Goal: Information Seeking & Learning: Learn about a topic

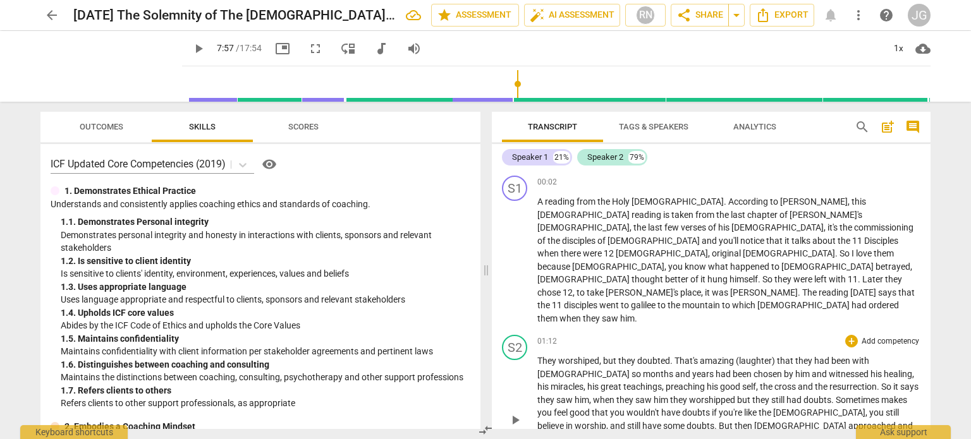
click at [538, 356] on span "They" at bounding box center [547, 361] width 21 height 10
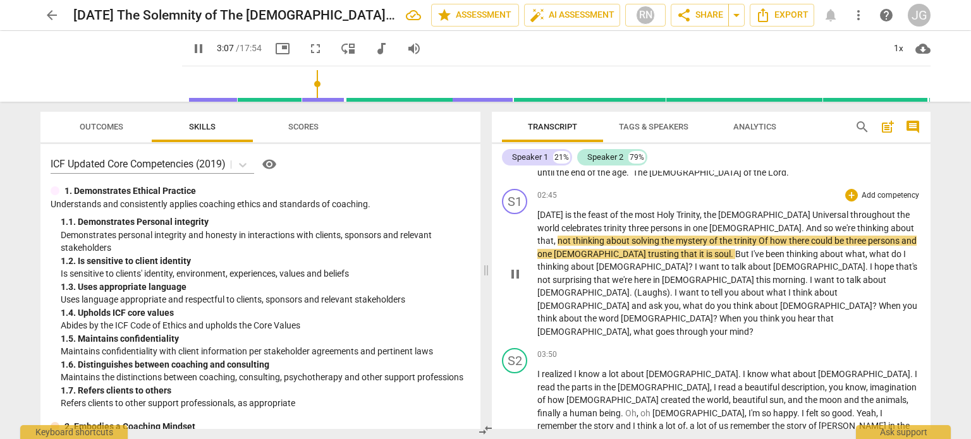
click at [604, 223] on span "trinity" at bounding box center [616, 228] width 25 height 10
type input "189"
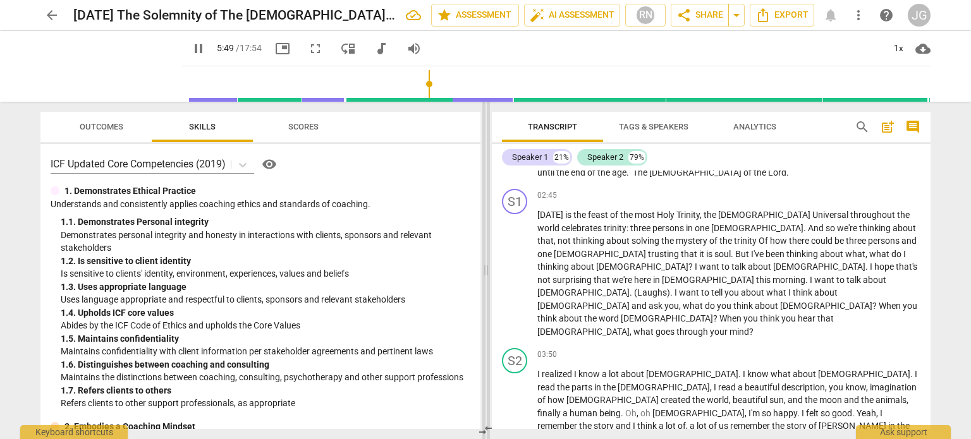
scroll to position [568, 0]
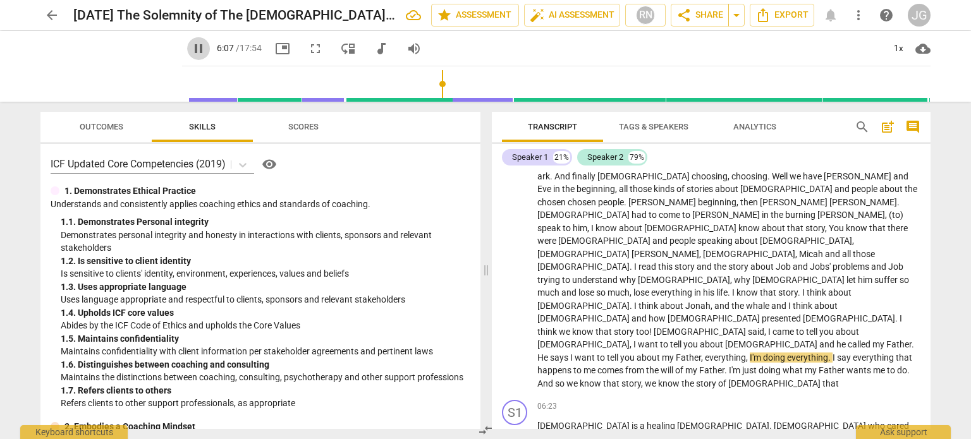
click at [191, 44] on span "pause" at bounding box center [198, 48] width 15 height 15
click at [99, 66] on span "play_arrow" at bounding box center [111, 66] width 33 height 33
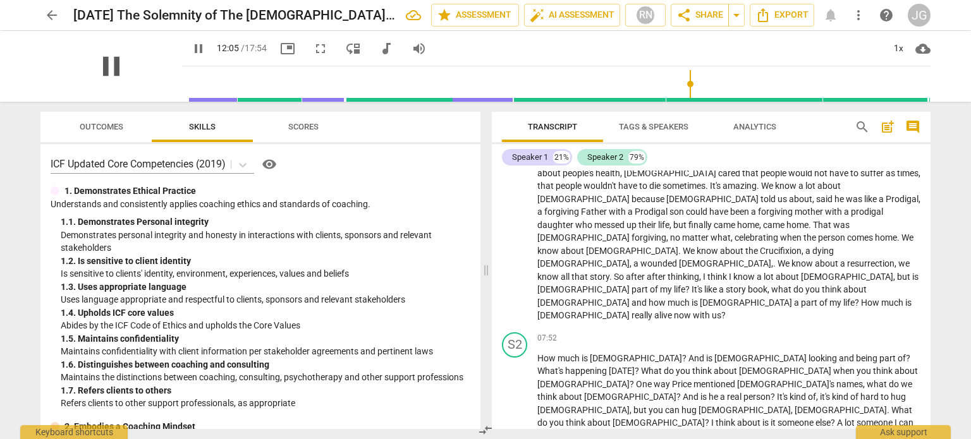
scroll to position [1097, 0]
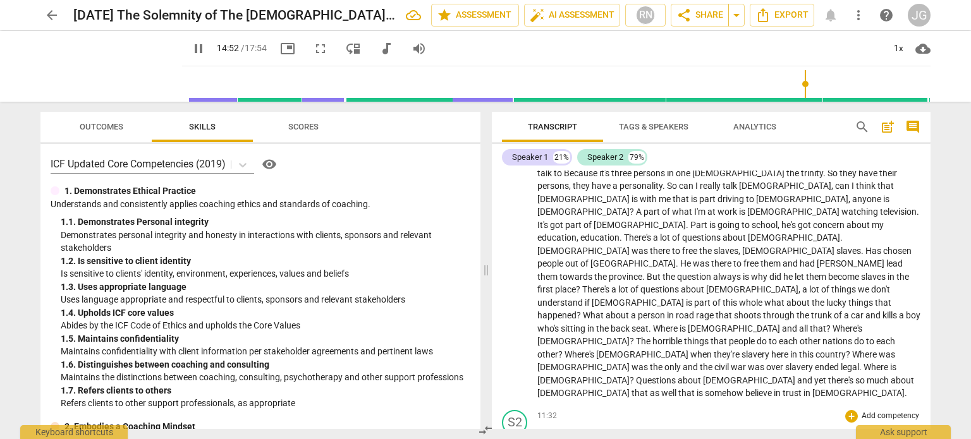
type input "893"
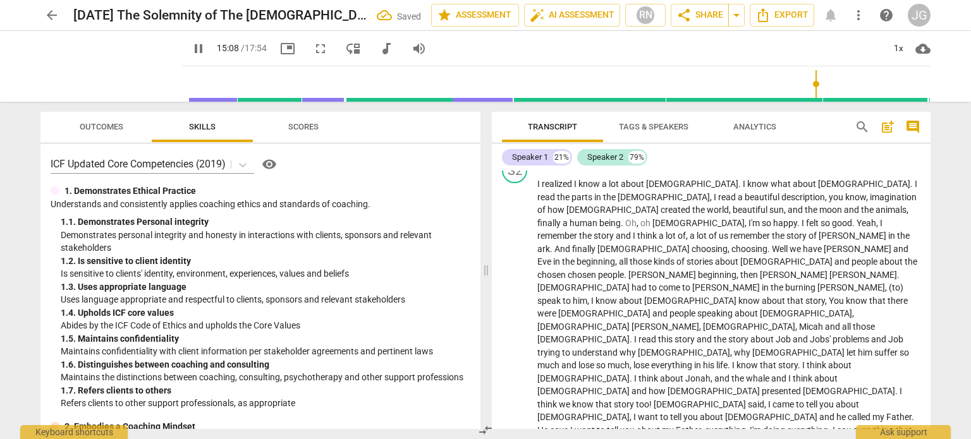
scroll to position [465, 0]
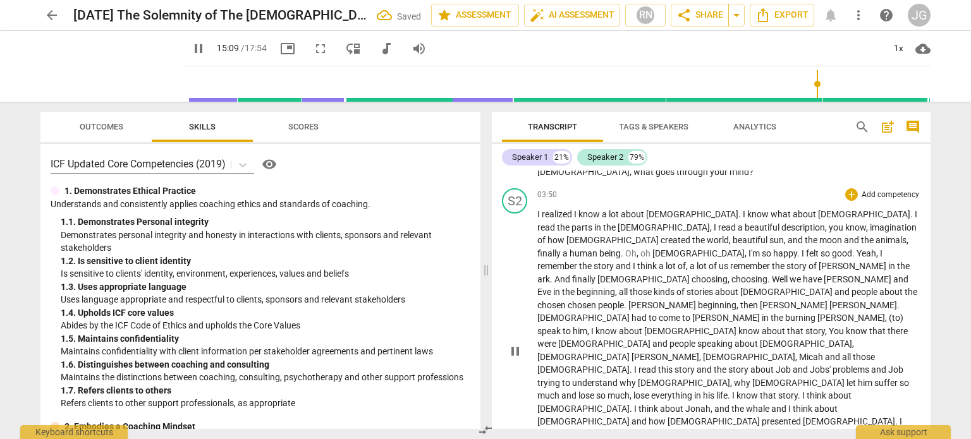
click at [562, 378] on span "trying" at bounding box center [549, 383] width 25 height 10
click at [191, 43] on span "pause" at bounding box center [198, 48] width 15 height 15
click at [654, 430] on span "[DEMOGRAPHIC_DATA]" at bounding box center [701, 435] width 94 height 10
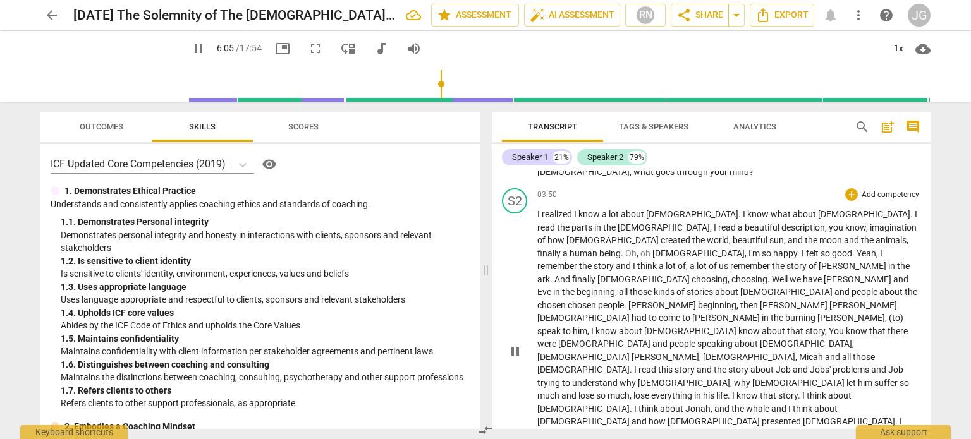
type input "367"
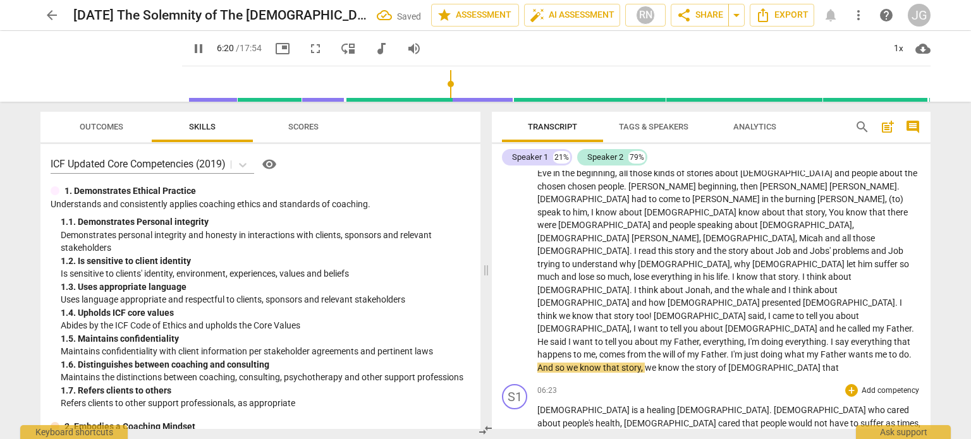
scroll to position [592, 0]
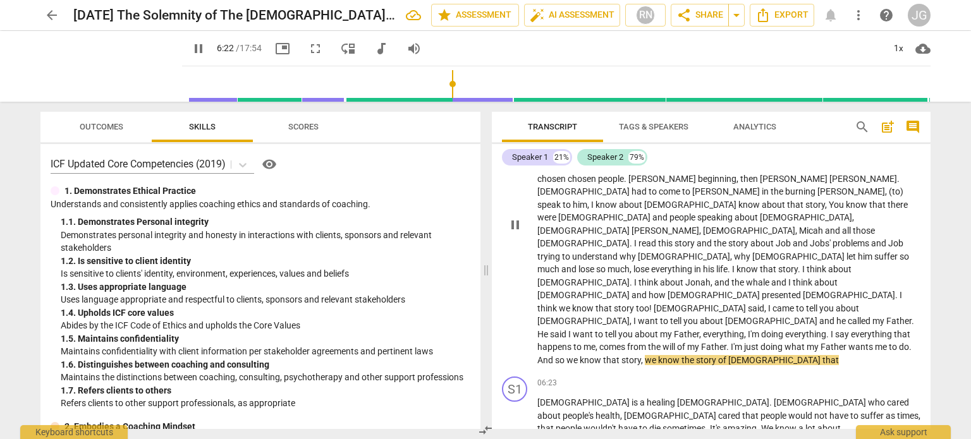
click at [611, 355] on span "that" at bounding box center [612, 360] width 18 height 10
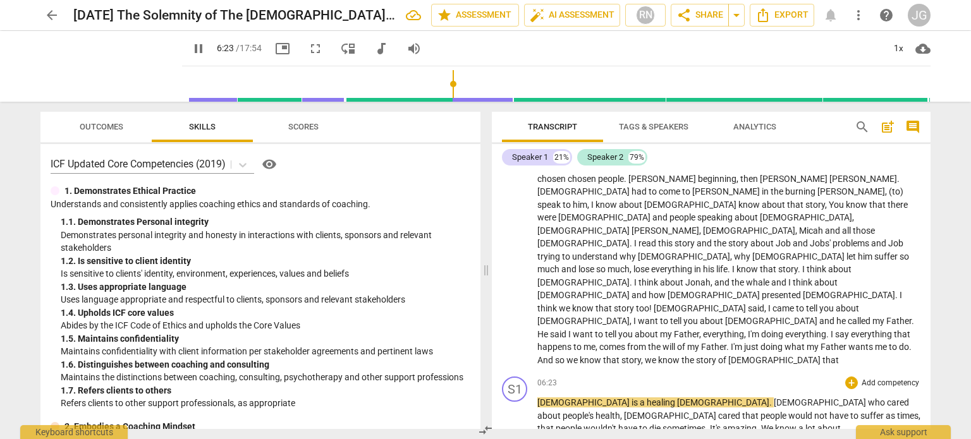
click at [538, 398] on span "[DEMOGRAPHIC_DATA]" at bounding box center [584, 403] width 94 height 10
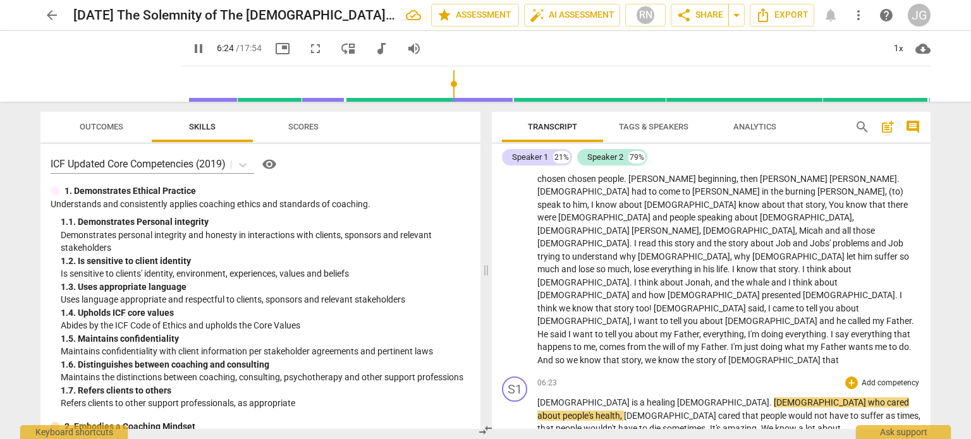
scroll to position [563, 0]
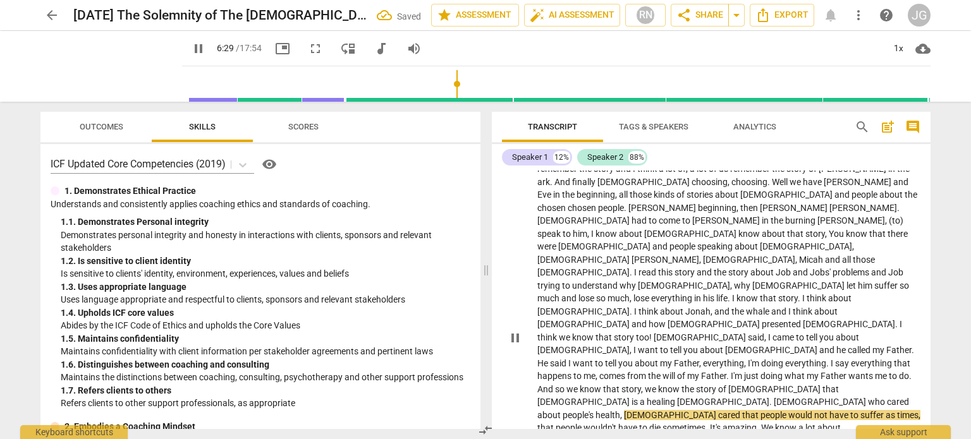
click at [909, 397] on span "cared" at bounding box center [898, 402] width 22 height 10
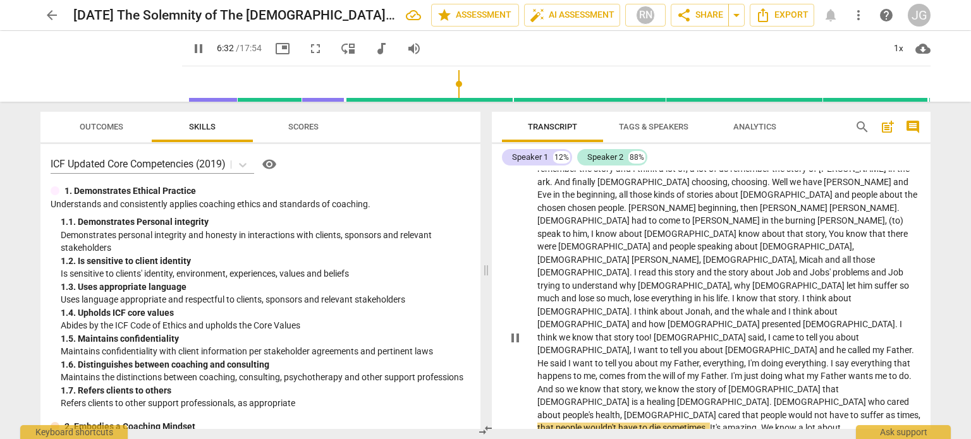
type input "392"
click at [741, 410] on span "cared" at bounding box center [753, 415] width 24 height 10
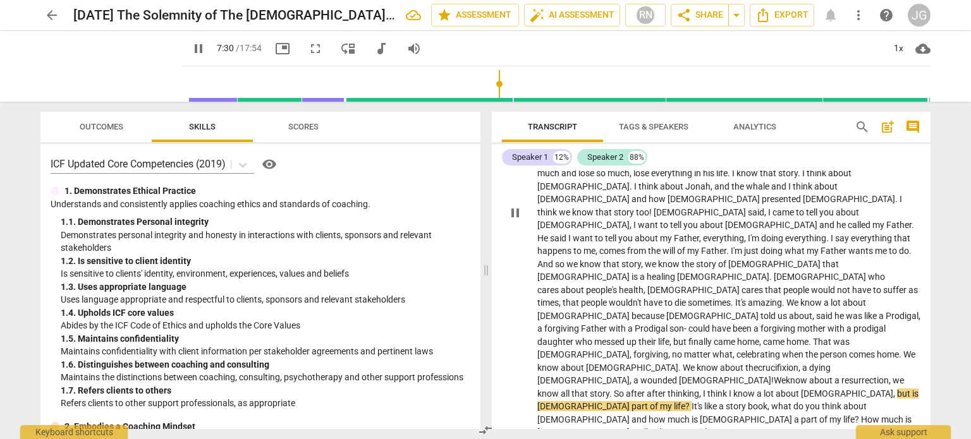
scroll to position [689, 0]
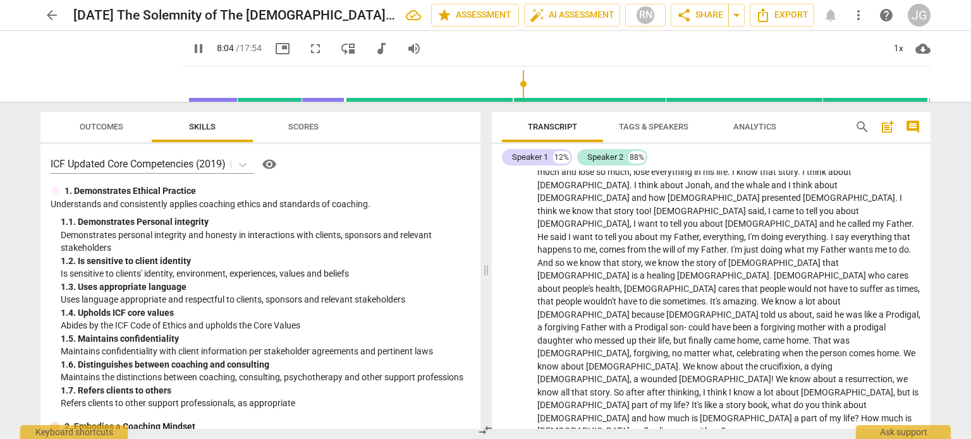
type input "485"
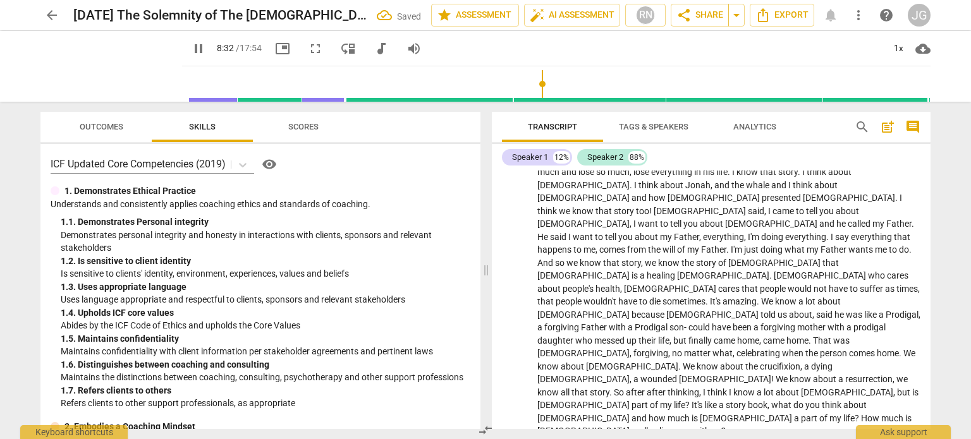
drag, startPoint x: 776, startPoint y: 317, endPoint x: 696, endPoint y: 314, distance: 80.3
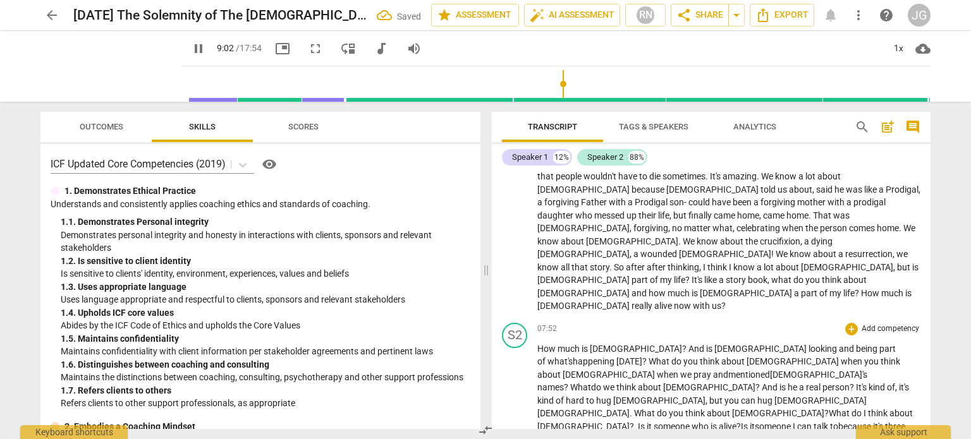
scroll to position [815, 0]
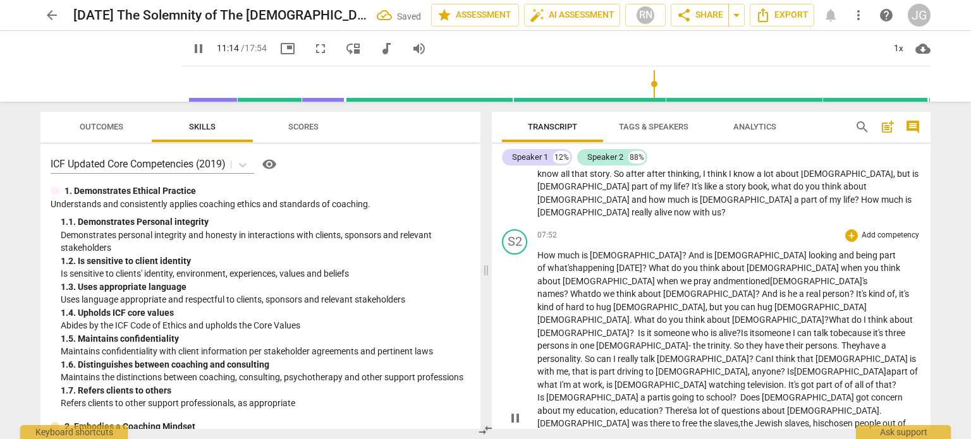
scroll to position [942, 0]
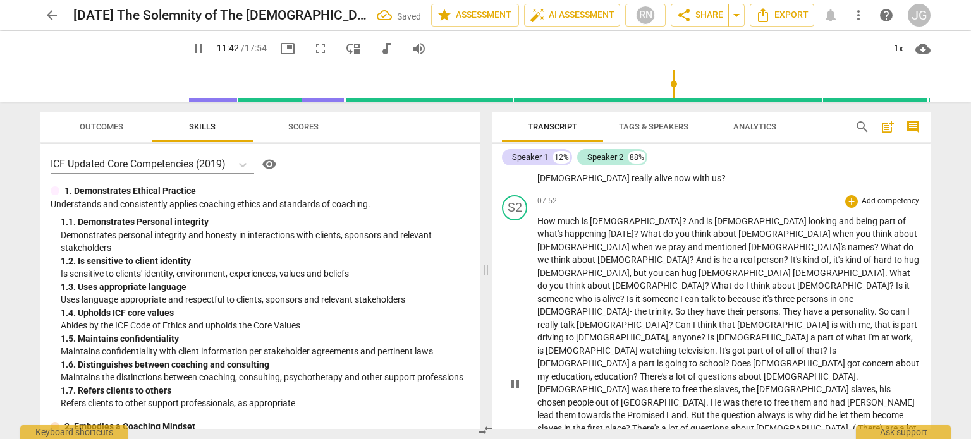
scroll to position [929, 0]
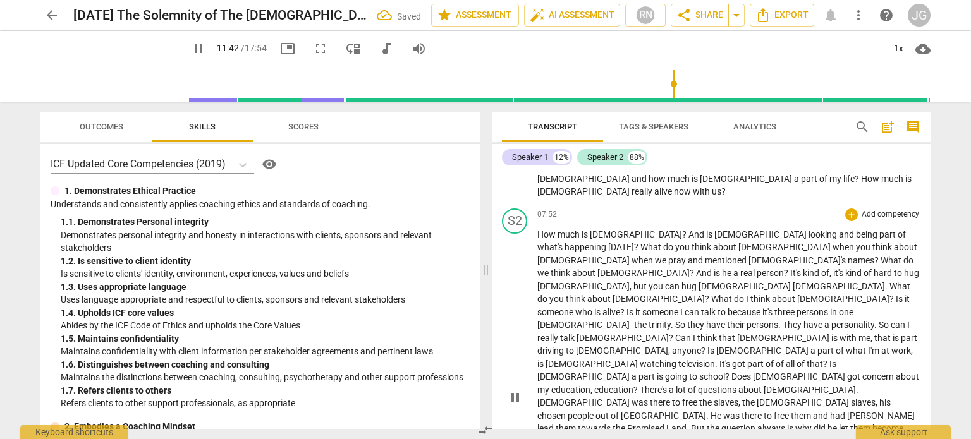
drag, startPoint x: 724, startPoint y: 304, endPoint x: 700, endPoint y: 303, distance: 24.1
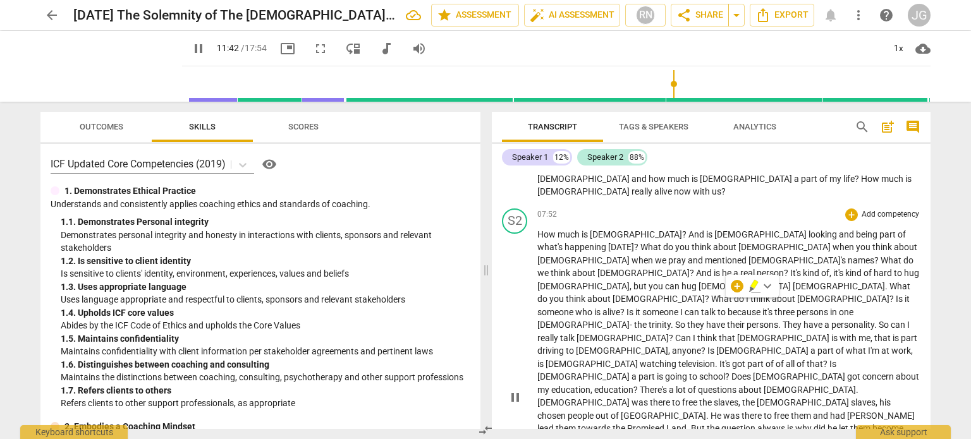
type input "703"
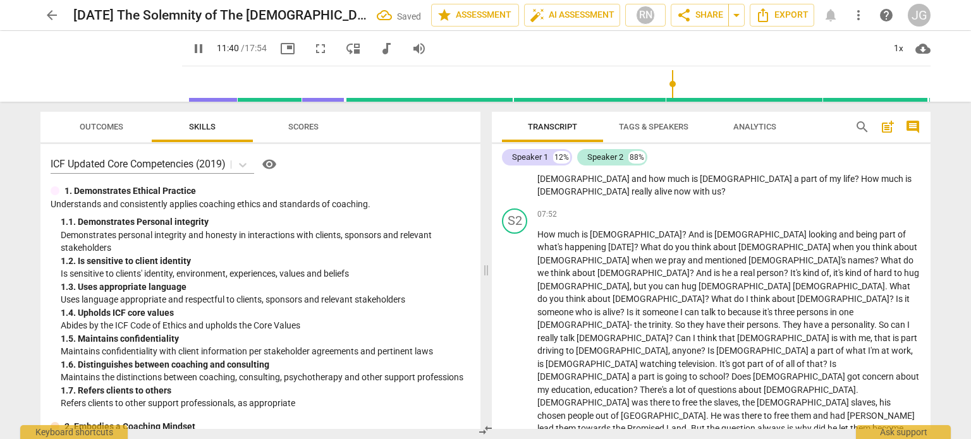
type input "699"
drag, startPoint x: 899, startPoint y: 300, endPoint x: 887, endPoint y: 300, distance: 12.0
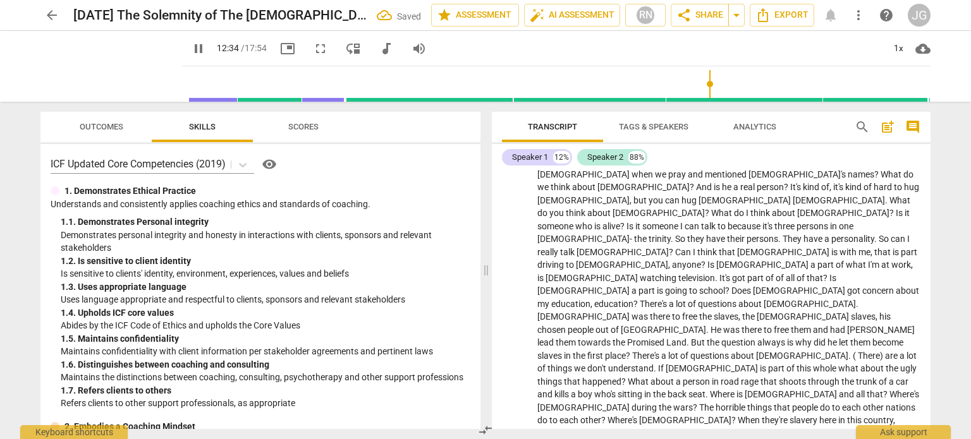
scroll to position [1055, 0]
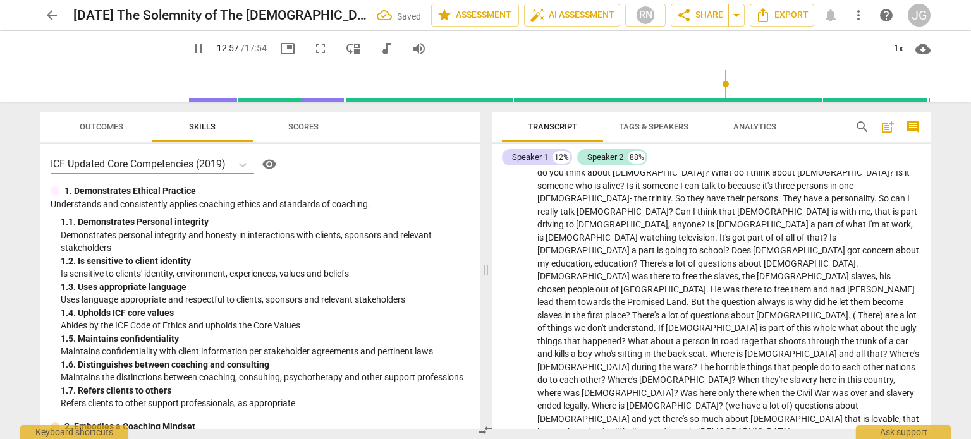
drag, startPoint x: 832, startPoint y: 306, endPoint x: 817, endPoint y: 308, distance: 15.3
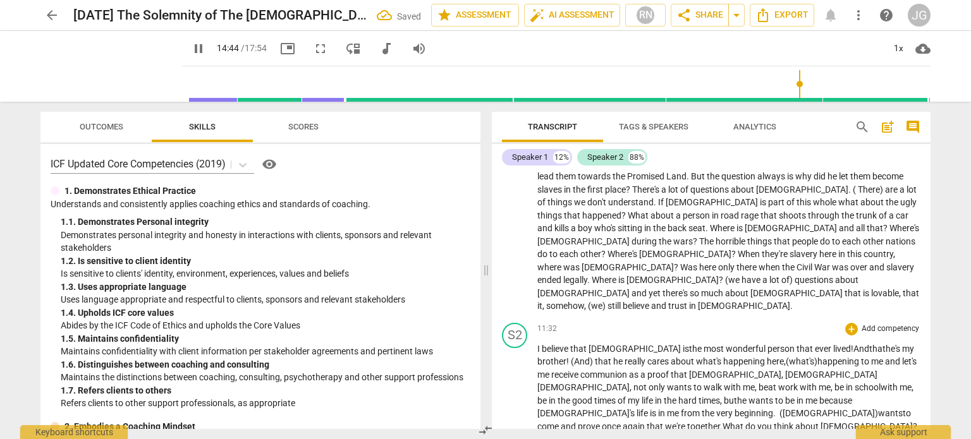
scroll to position [1181, 0]
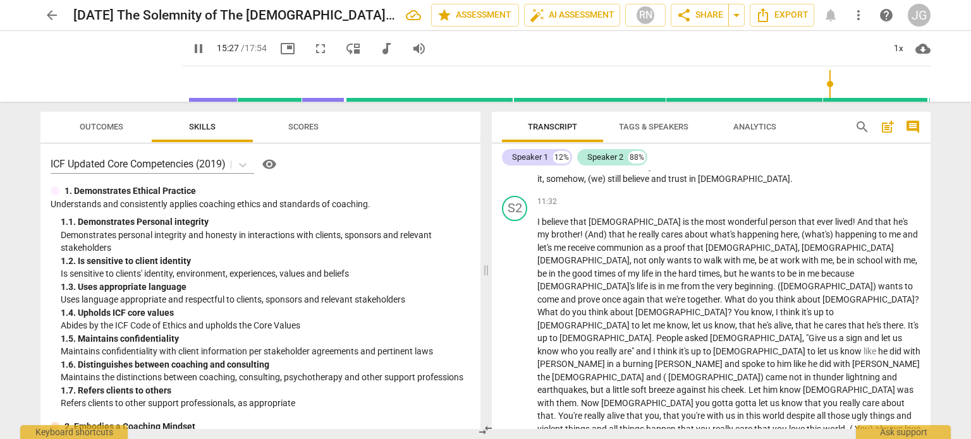
scroll to position [1295, 0]
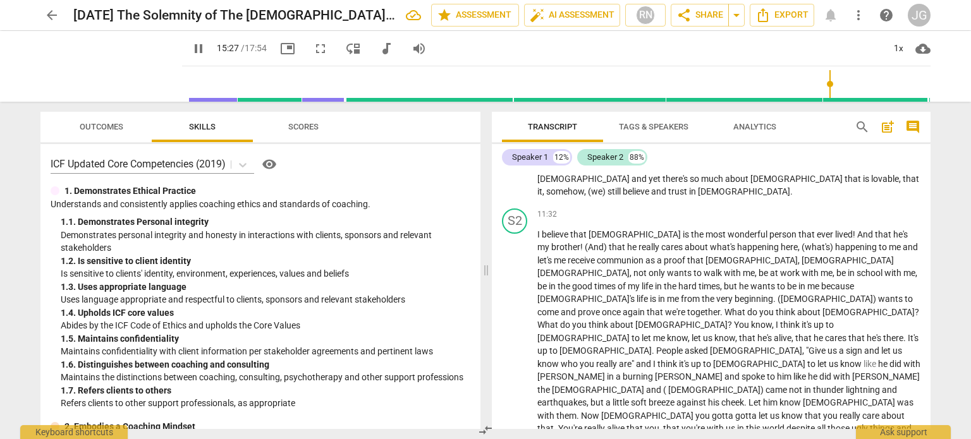
type input "928"
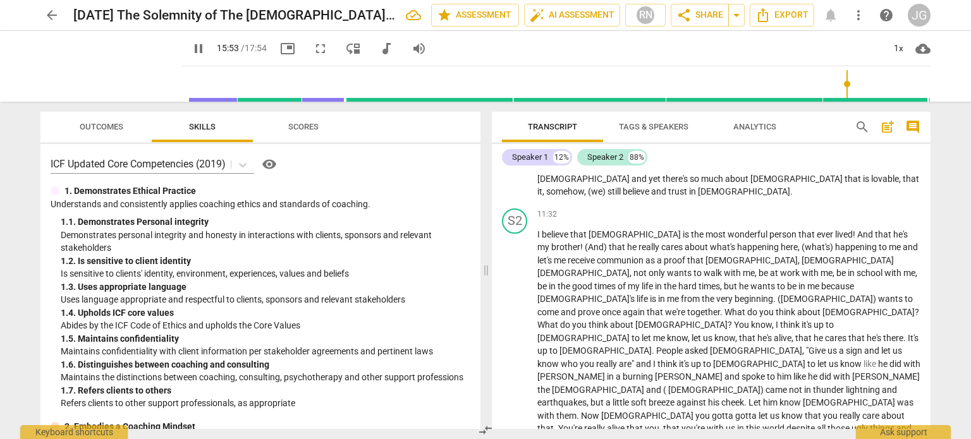
drag, startPoint x: 616, startPoint y: 285, endPoint x: 637, endPoint y: 305, distance: 29.1
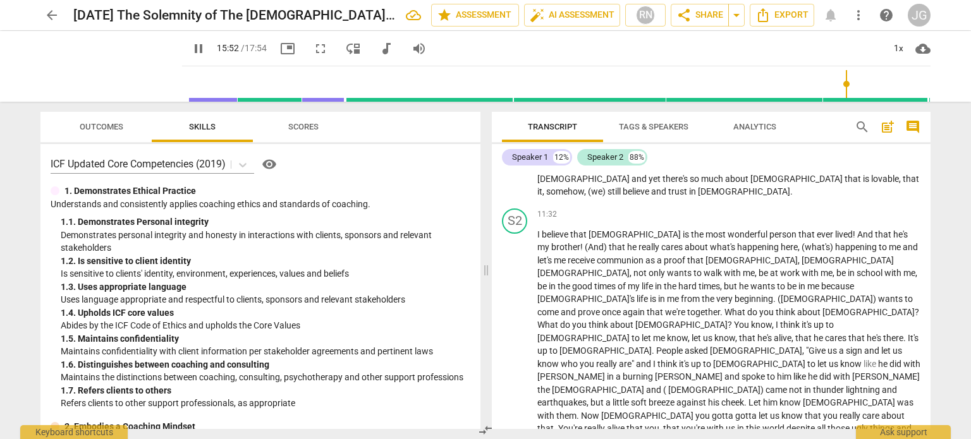
drag, startPoint x: 897, startPoint y: 275, endPoint x: 884, endPoint y: 275, distance: 12.6
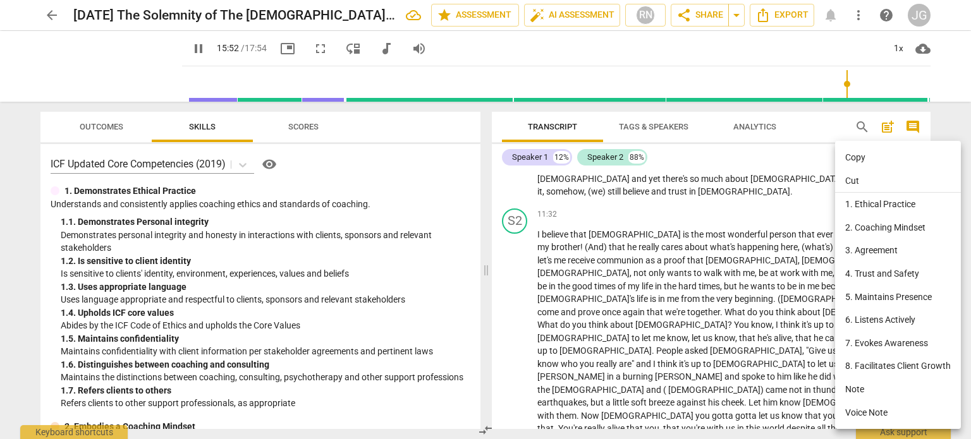
type input "953"
copy span "and"
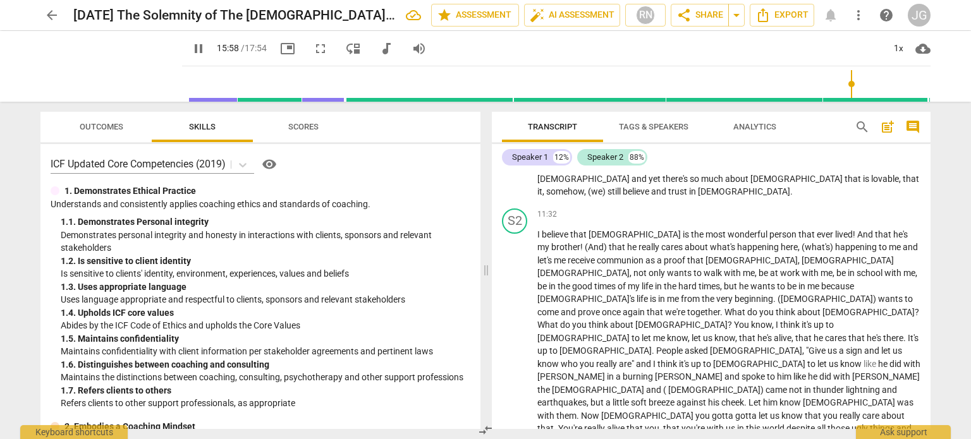
type input "959"
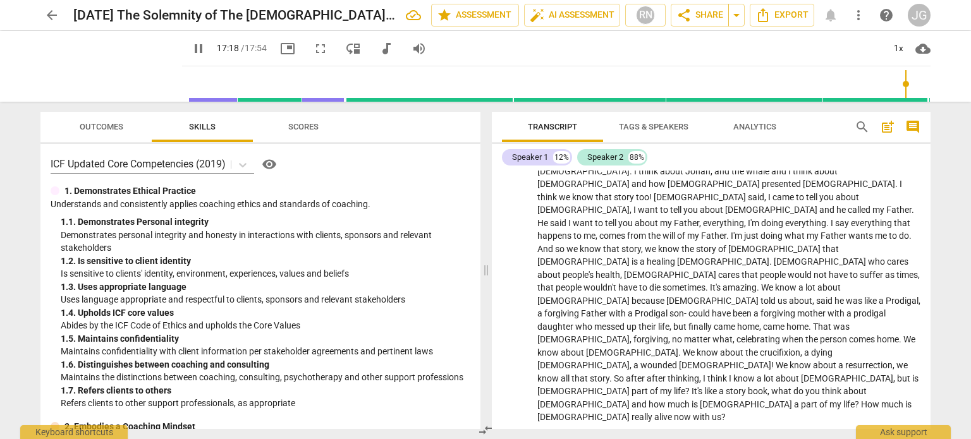
scroll to position [0, 0]
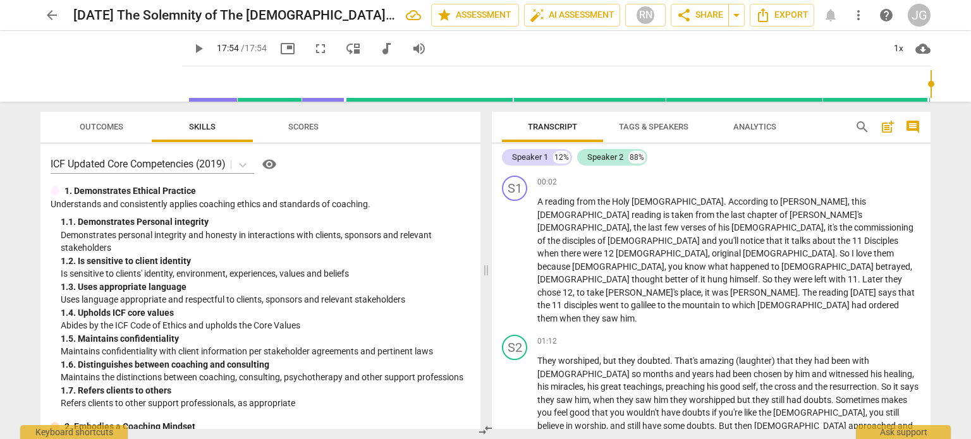
type input "1074"
